Goal: Transaction & Acquisition: Purchase product/service

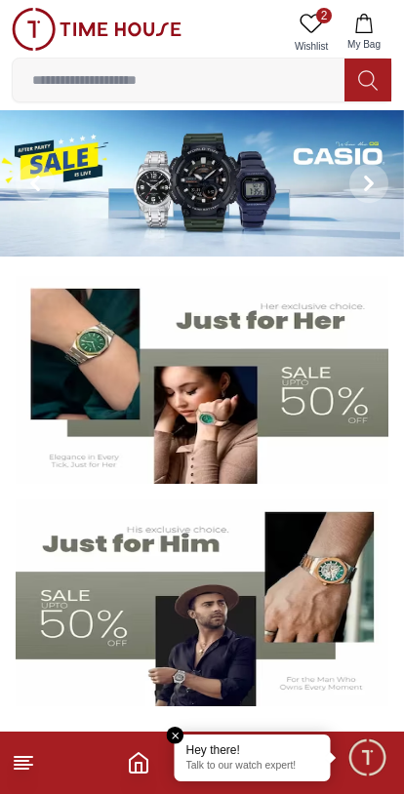
click at [369, 31] on icon "button" at bounding box center [364, 24] width 20 height 20
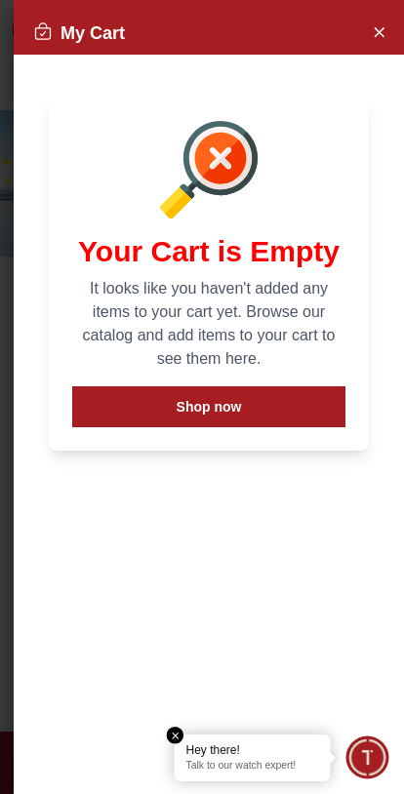
click at [388, 34] on button "Close Account" at bounding box center [378, 31] width 31 height 31
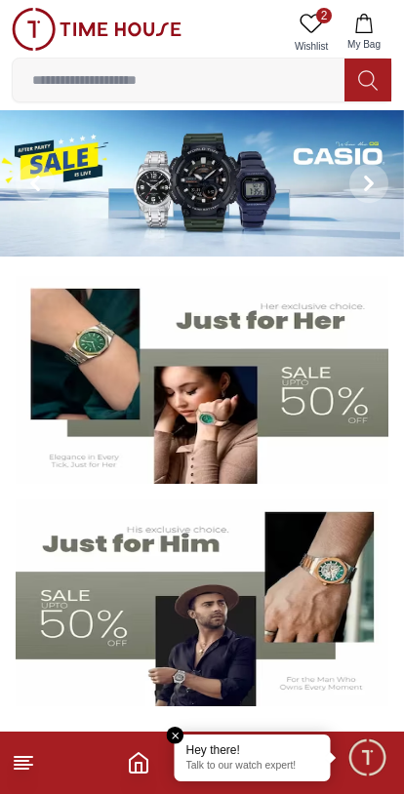
click at [304, 27] on icon at bounding box center [311, 23] width 23 height 23
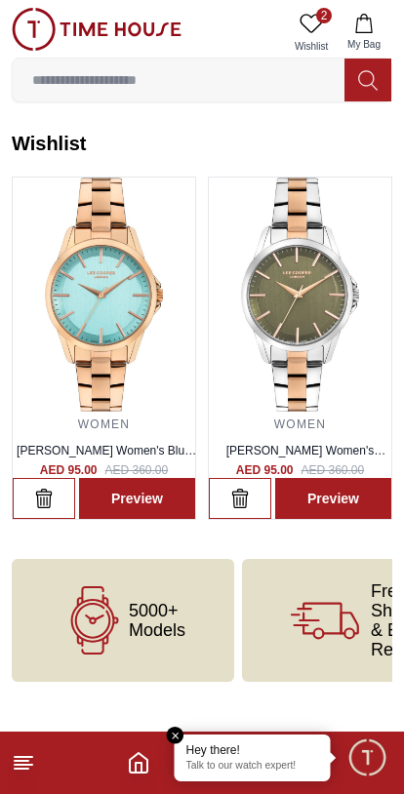
click at [134, 765] on icon "Home" at bounding box center [138, 763] width 23 height 23
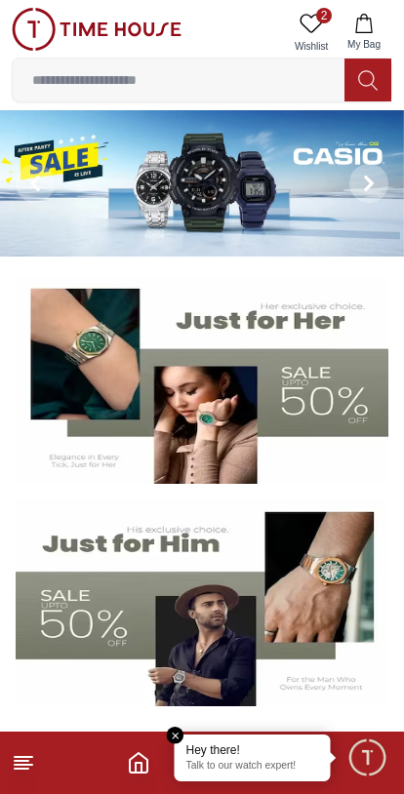
click at [295, 80] on input at bounding box center [179, 80] width 332 height 39
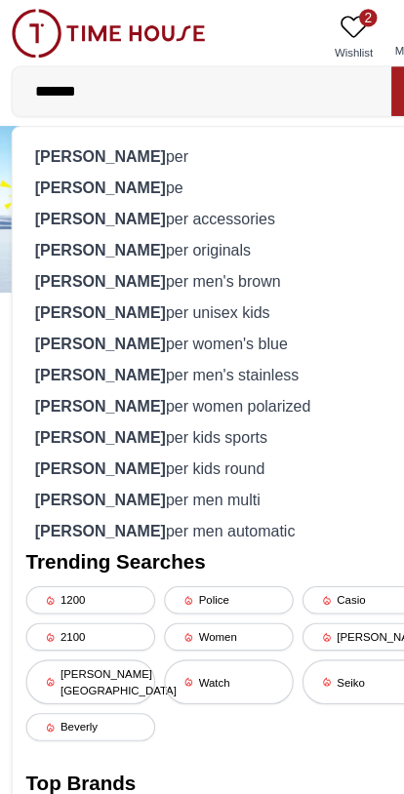
type input "*******"
click at [99, 134] on div "[PERSON_NAME] per" at bounding box center [201, 136] width 355 height 27
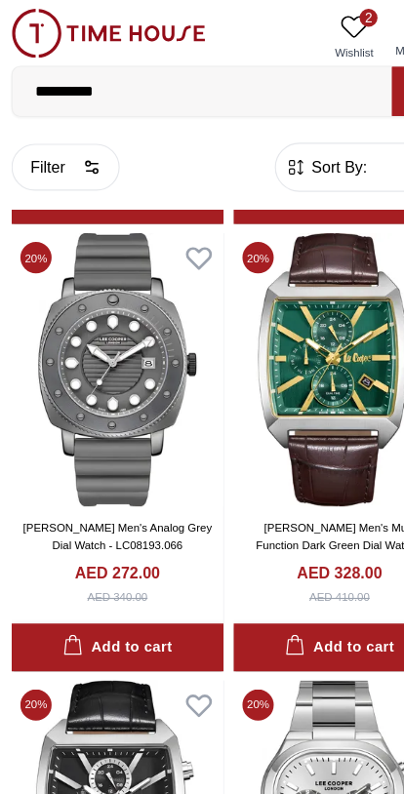
click at [276, 154] on span "Sort By:" at bounding box center [296, 147] width 53 height 20
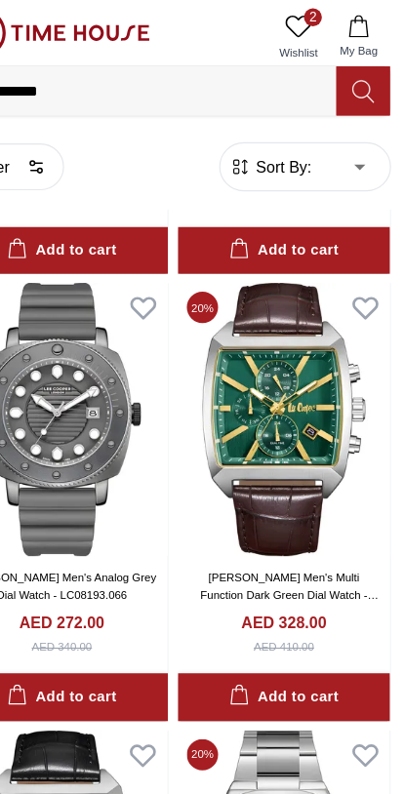
scroll to position [764, 0]
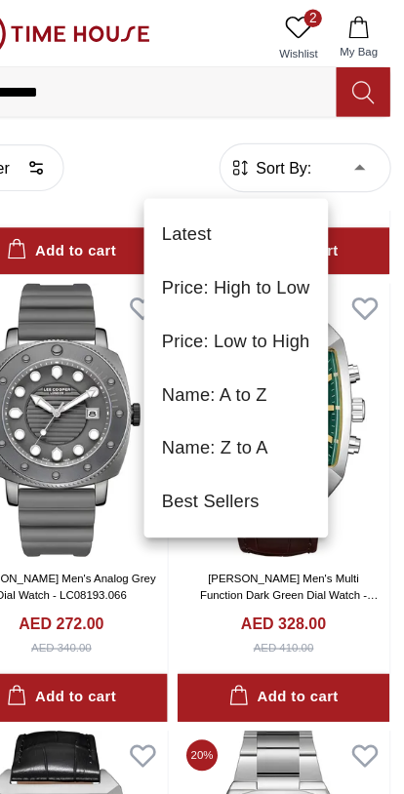
click at [319, 147] on div at bounding box center [202, 397] width 404 height 794
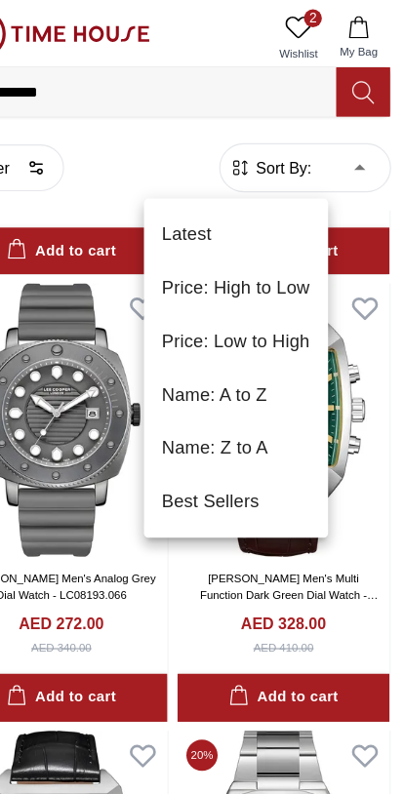
click at [253, 297] on li "Price: Low to High" at bounding box center [257, 298] width 161 height 47
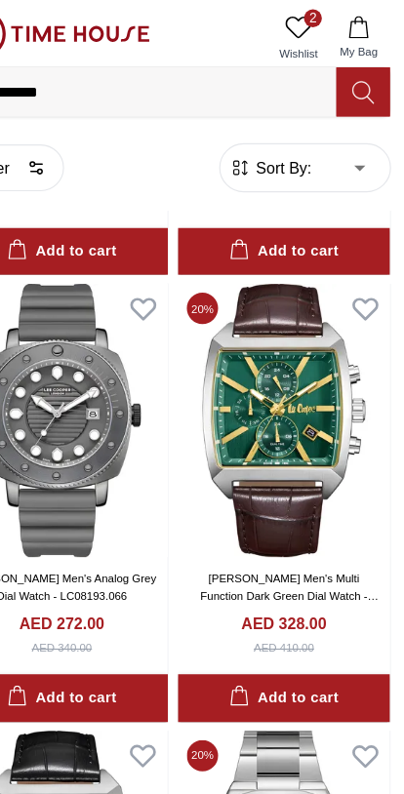
type input "*"
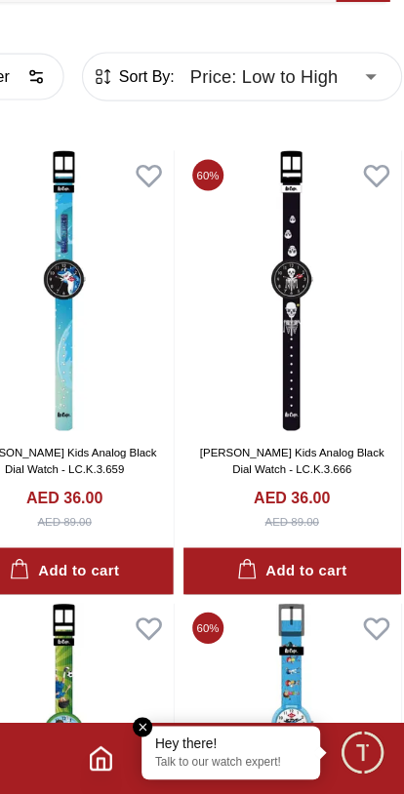
click at [127, 752] on icon "Home" at bounding box center [138, 763] width 23 height 23
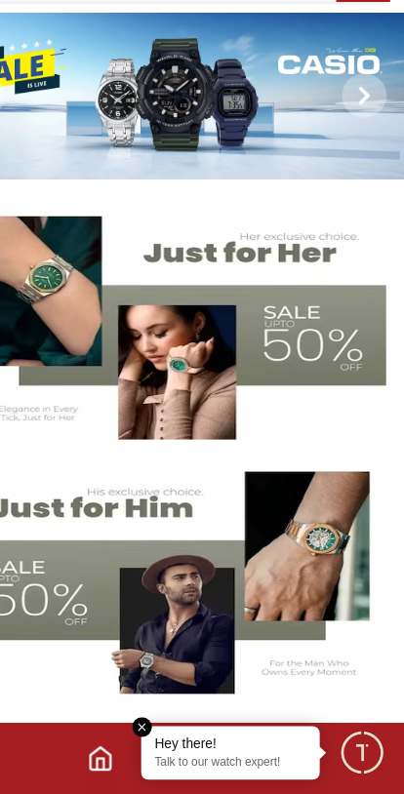
click at [167, 727] on em "Close tooltip" at bounding box center [176, 736] width 18 height 18
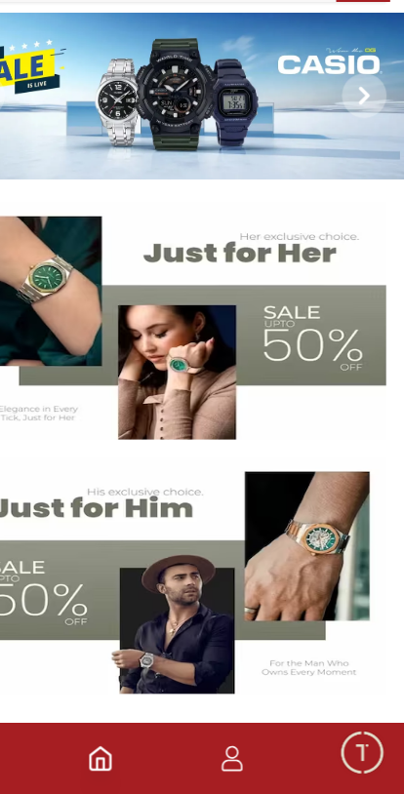
click at [245, 764] on icon "button" at bounding box center [254, 769] width 19 height 10
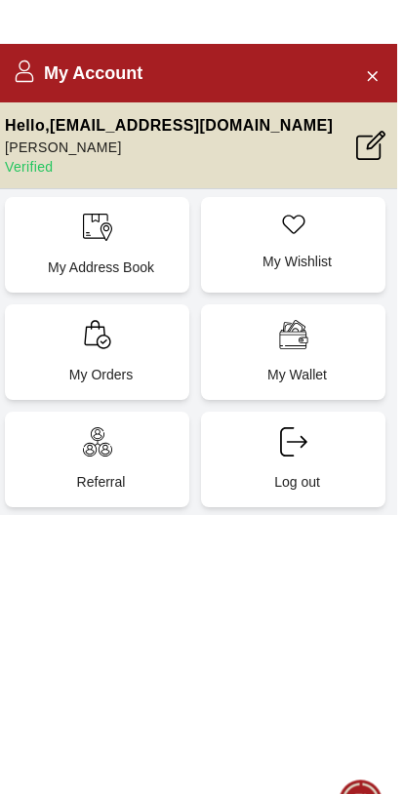
scroll to position [1, 0]
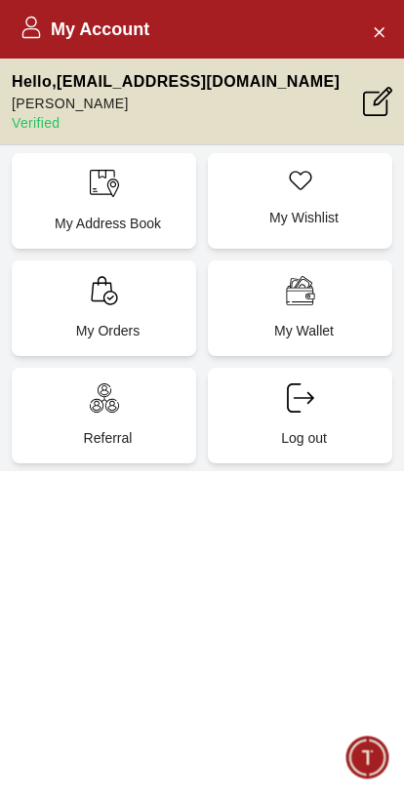
click at [378, 37] on icon "Close Account" at bounding box center [379, 32] width 16 height 24
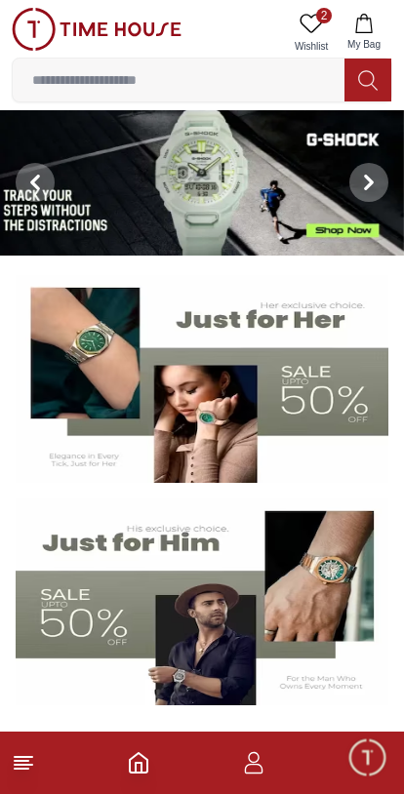
click at [255, 759] on icon "button" at bounding box center [253, 763] width 23 height 23
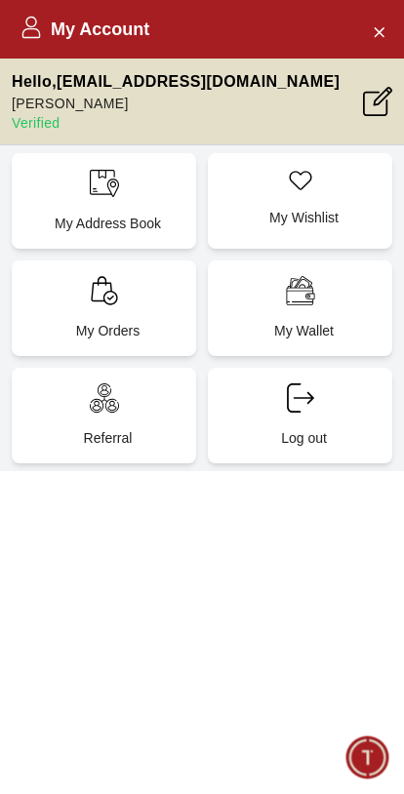
click at [372, 33] on icon "Close Account" at bounding box center [379, 32] width 16 height 24
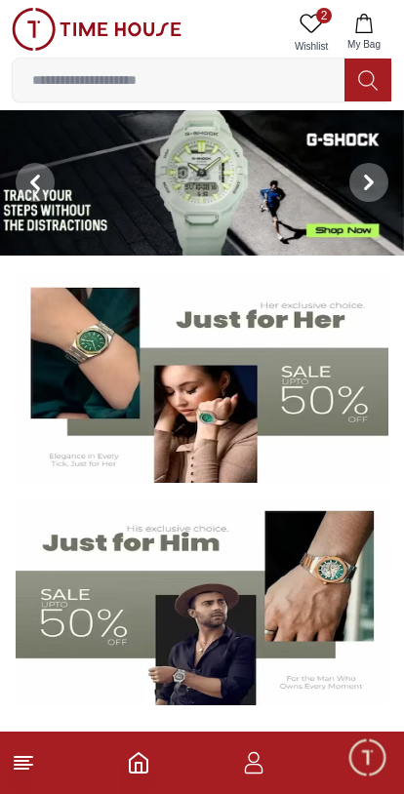
click at [147, 764] on icon "Home" at bounding box center [139, 763] width 18 height 20
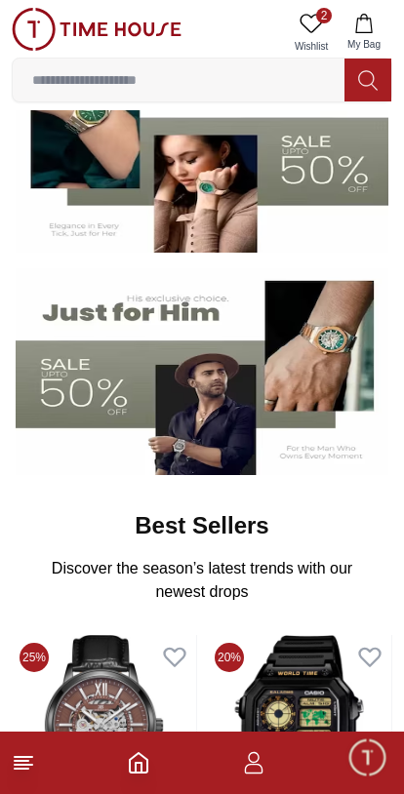
scroll to position [269, 0]
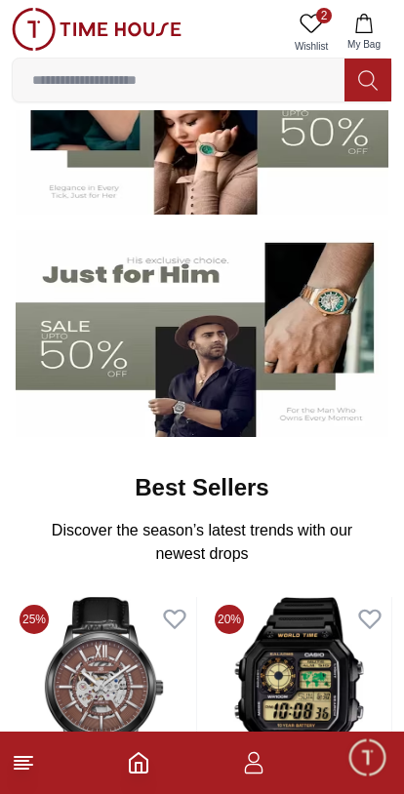
click at [129, 774] on icon "Home" at bounding box center [138, 763] width 23 height 23
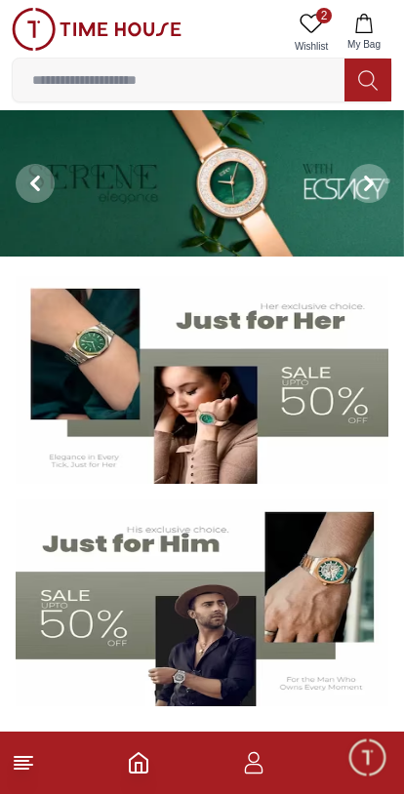
click at [129, 759] on icon "Home" at bounding box center [138, 763] width 23 height 23
click at [31, 761] on icon at bounding box center [23, 763] width 23 height 23
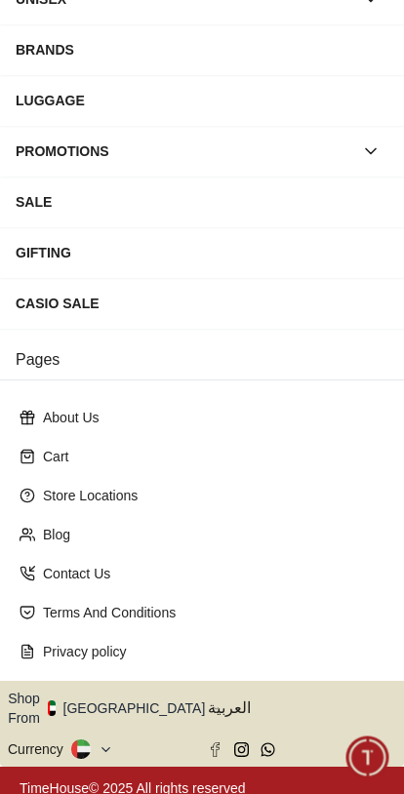
click at [215, 708] on icon "button" at bounding box center [217, 709] width 4 height 2
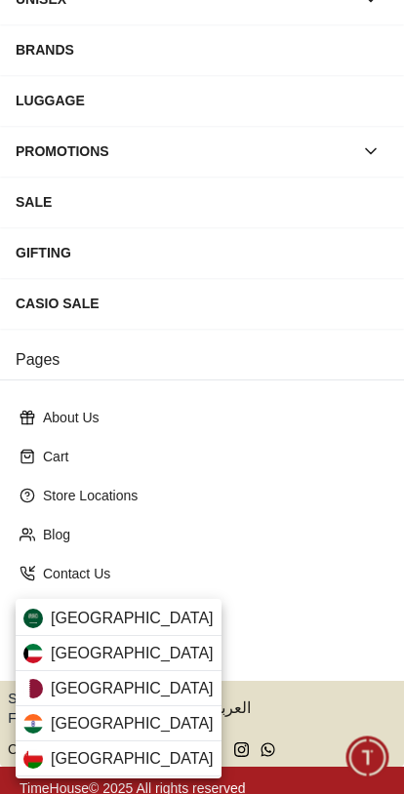
click at [159, 614] on div "[GEOGRAPHIC_DATA]" at bounding box center [119, 618] width 206 height 35
